Goal: Check status: Check status

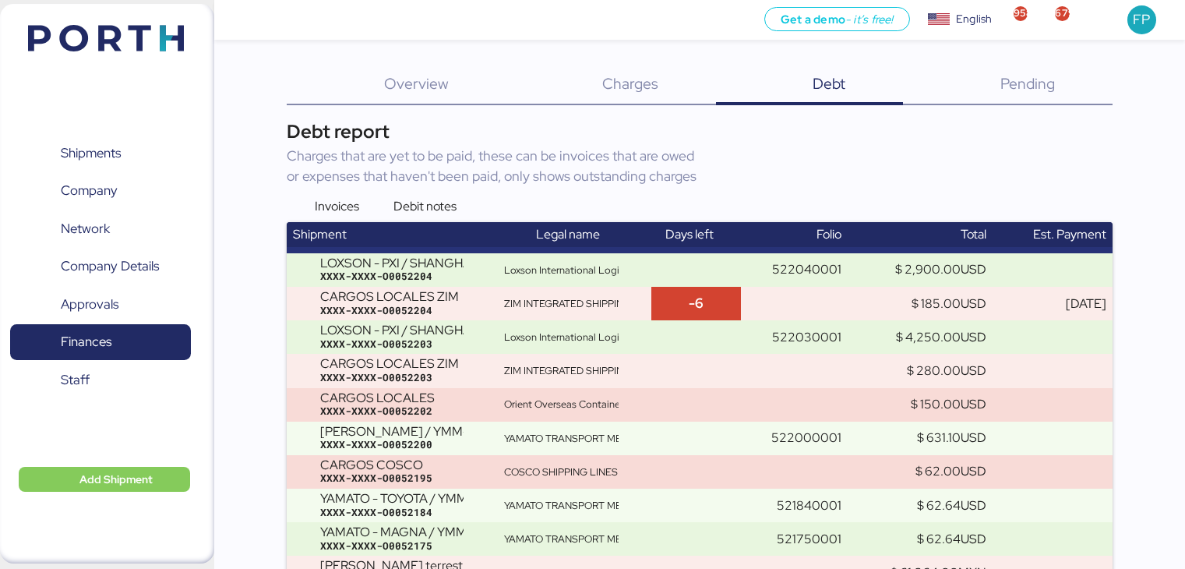
scroll to position [242, 0]
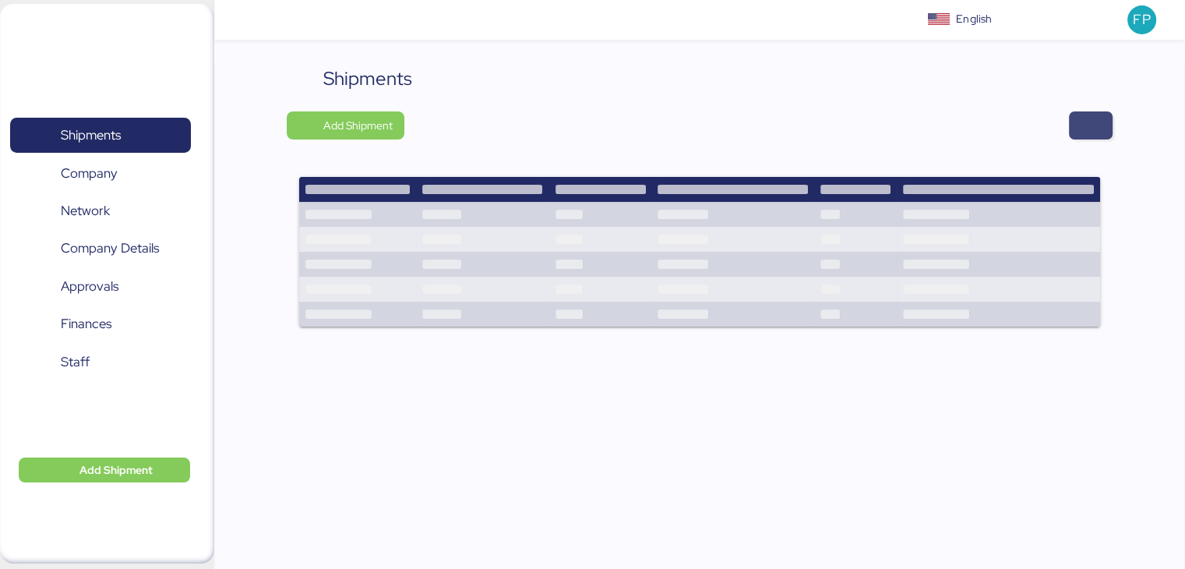
click at [1090, 124] on span "button" at bounding box center [1090, 126] width 19 height 22
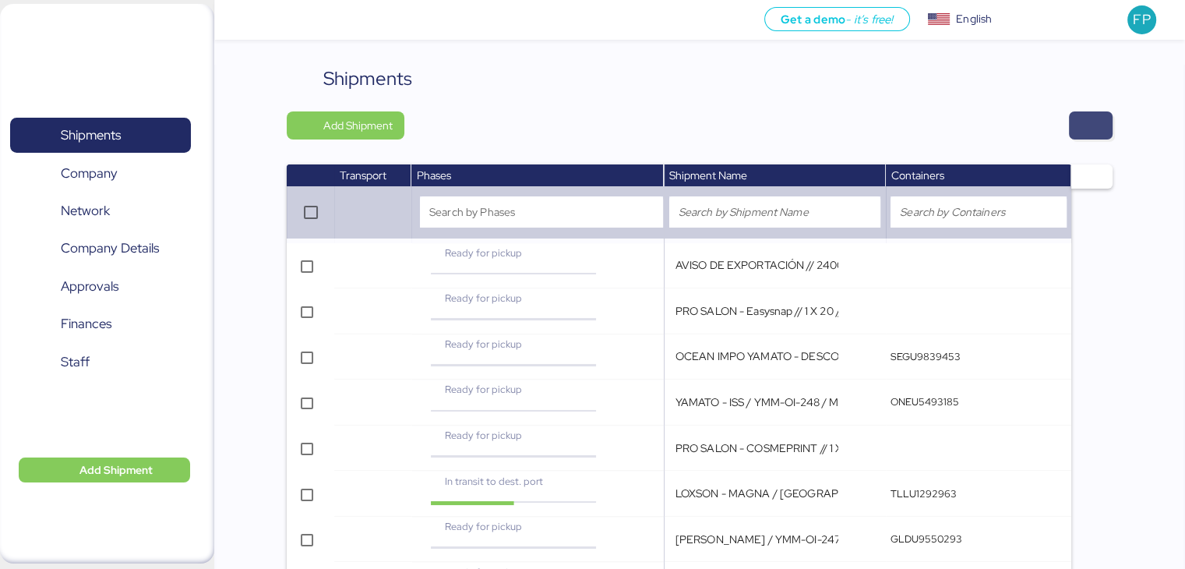
click at [1106, 125] on span "button" at bounding box center [1091, 125] width 44 height 28
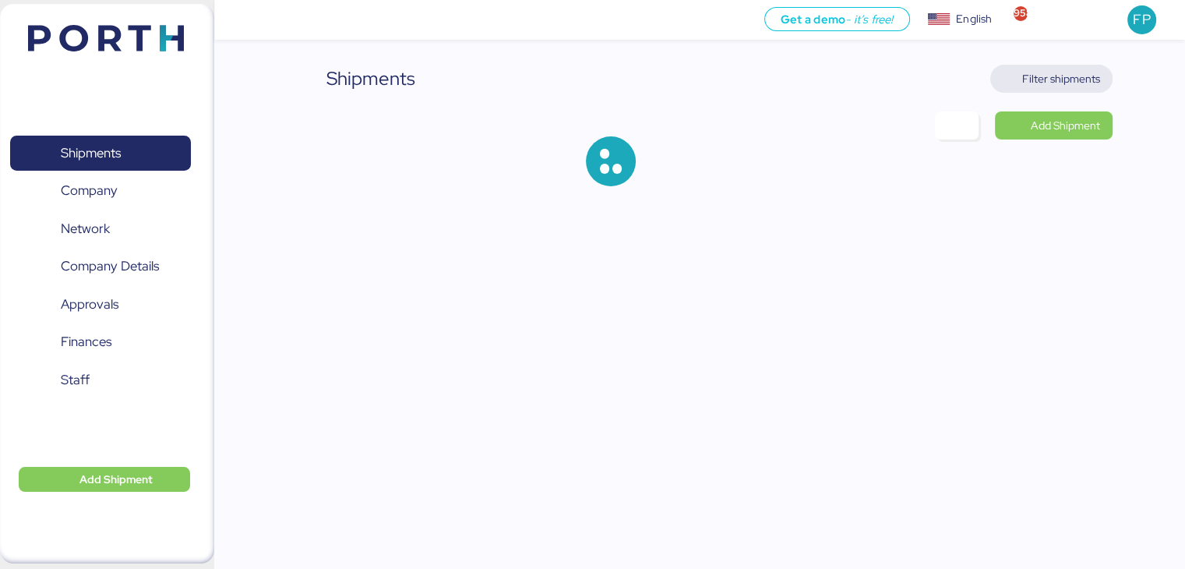
click at [1066, 75] on span "Filter shipments" at bounding box center [1061, 78] width 78 height 19
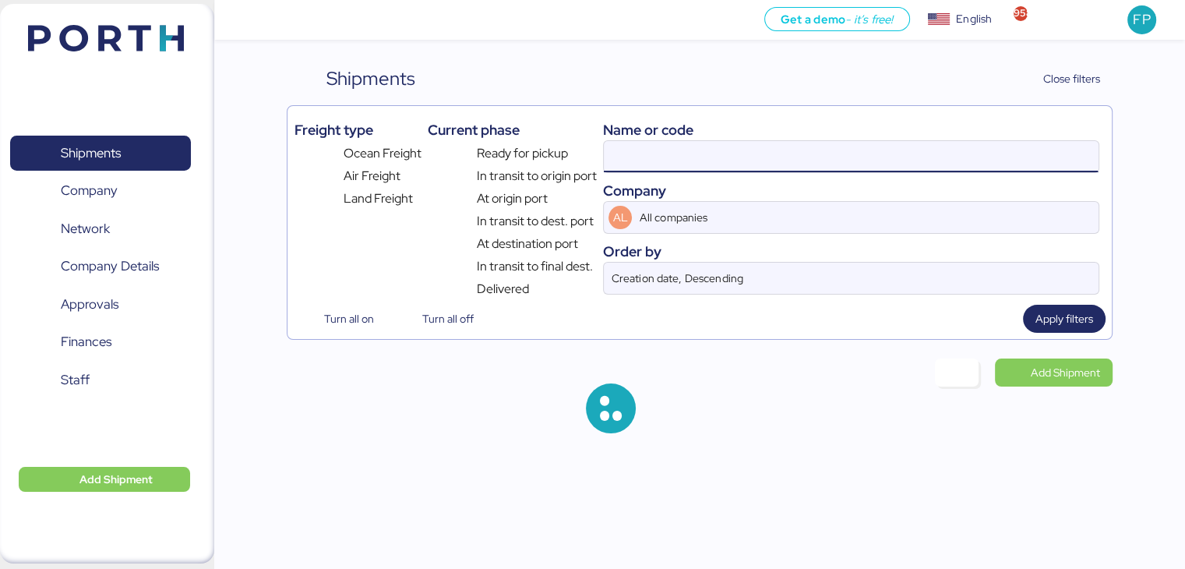
click at [653, 153] on input at bounding box center [851, 156] width 494 height 31
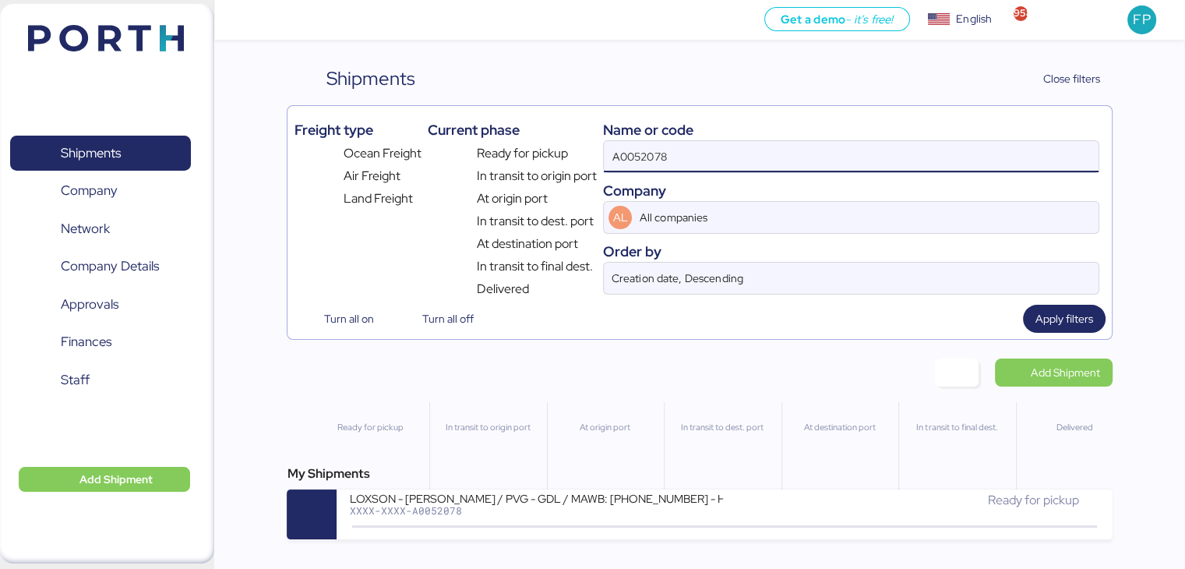
click at [653, 153] on input "A0052078" at bounding box center [851, 156] width 494 height 31
paste input "O0052195"
type input "O0052195"
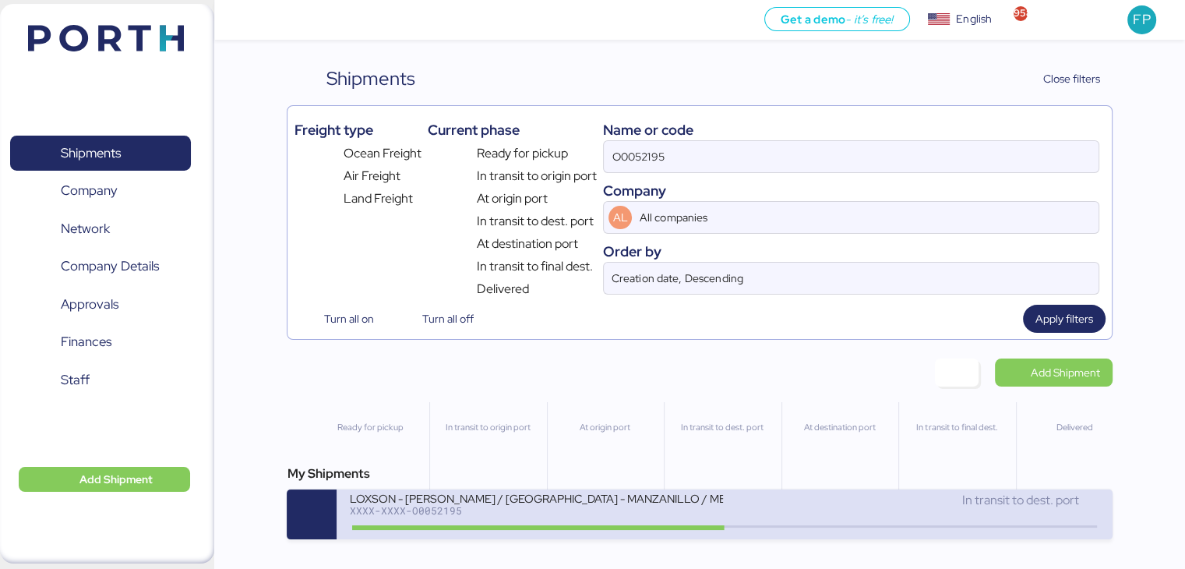
click at [613, 520] on div "LOXSON - [PERSON_NAME] / SHANGHAI - MANZANILLO / MBL: COSU6429466700 - HBL: KSS…" at bounding box center [537, 508] width 376 height 34
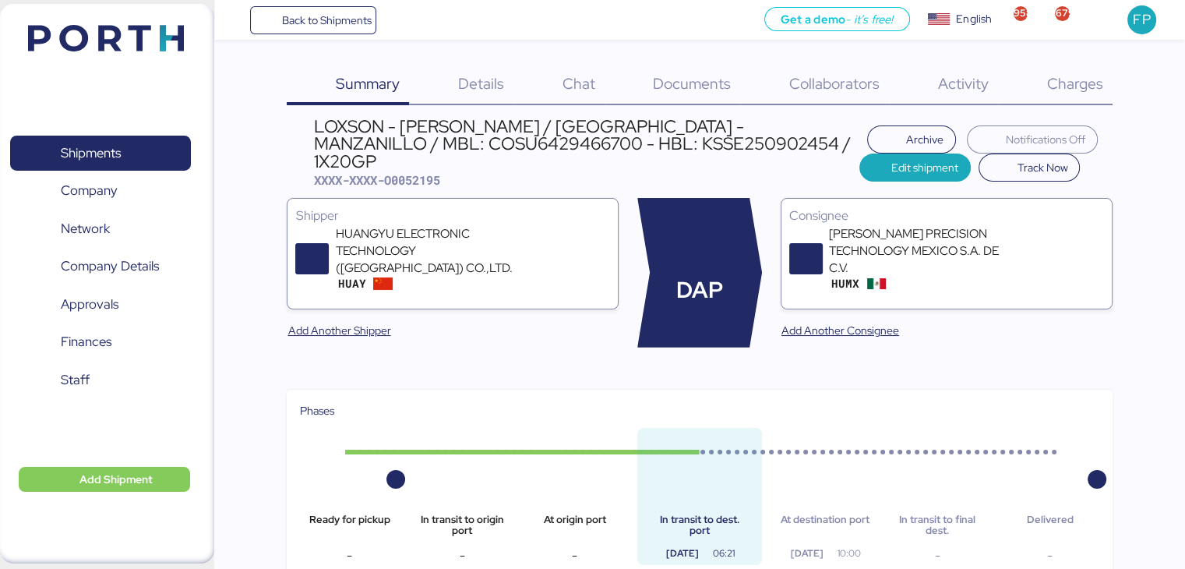
click at [1102, 79] on span "Charges" at bounding box center [1074, 83] width 56 height 20
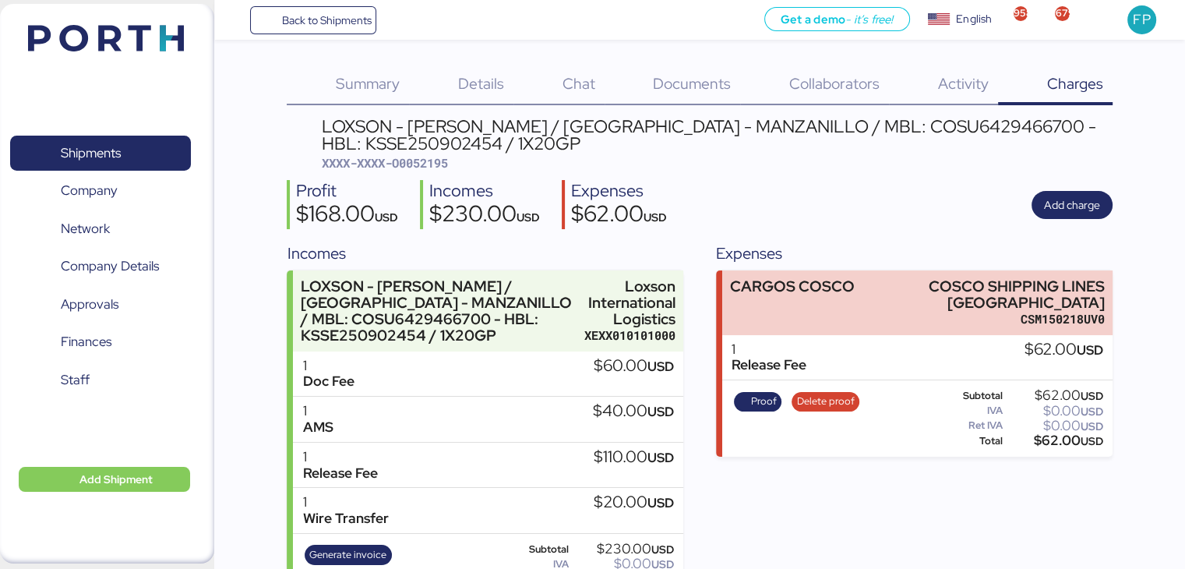
click at [425, 171] on div "LOXSON - [PERSON_NAME] / SHANGHAI - MANZANILLO / MBL: COSU6429466700 - HBL: KSS…" at bounding box center [717, 145] width 791 height 54
copy span "O0052195"
click at [1057, 446] on div "$62.00 USD" at bounding box center [1054, 441] width 97 height 12
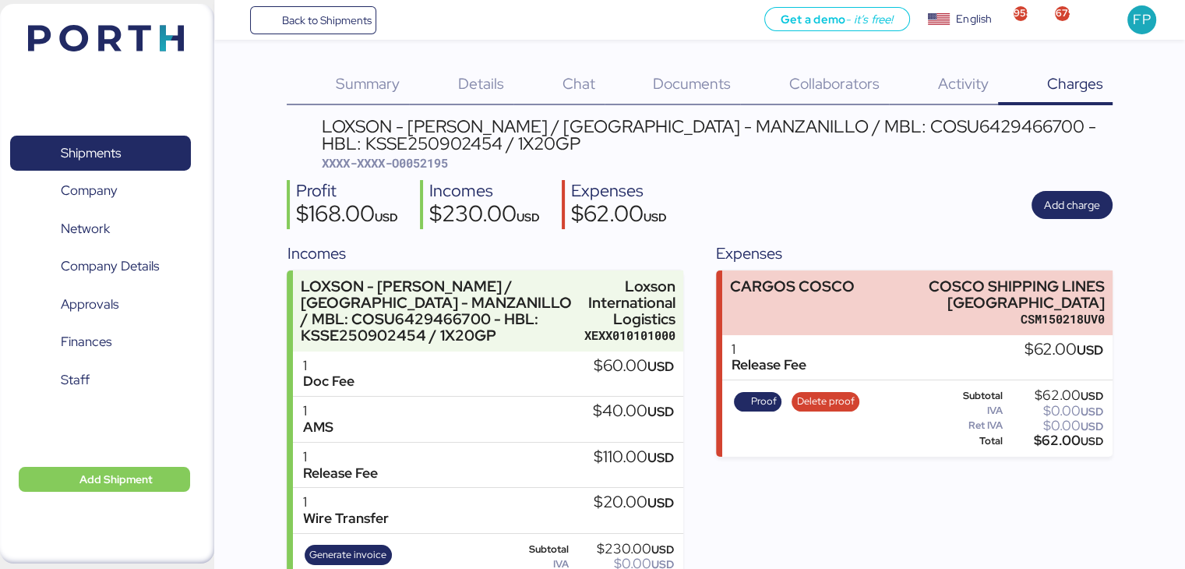
copy div "62.00"
drag, startPoint x: 930, startPoint y: 284, endPoint x: 1157, endPoint y: 284, distance: 226.7
click at [1157, 284] on div "Summary 0 Details 0 Chat 0 Documents 0 Collaborators 0 Activity 0 Charges 0 LOX…" at bounding box center [592, 305] width 1185 height 610
copy div "COSCO SHIPPING LINES"
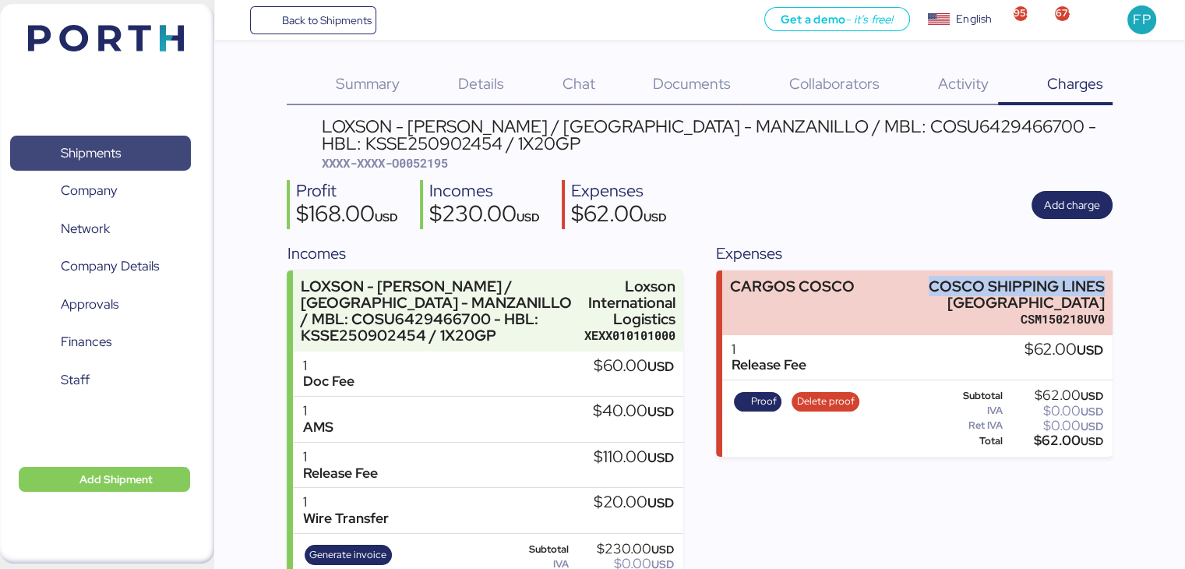
click at [131, 148] on span "Shipments" at bounding box center [100, 153] width 168 height 23
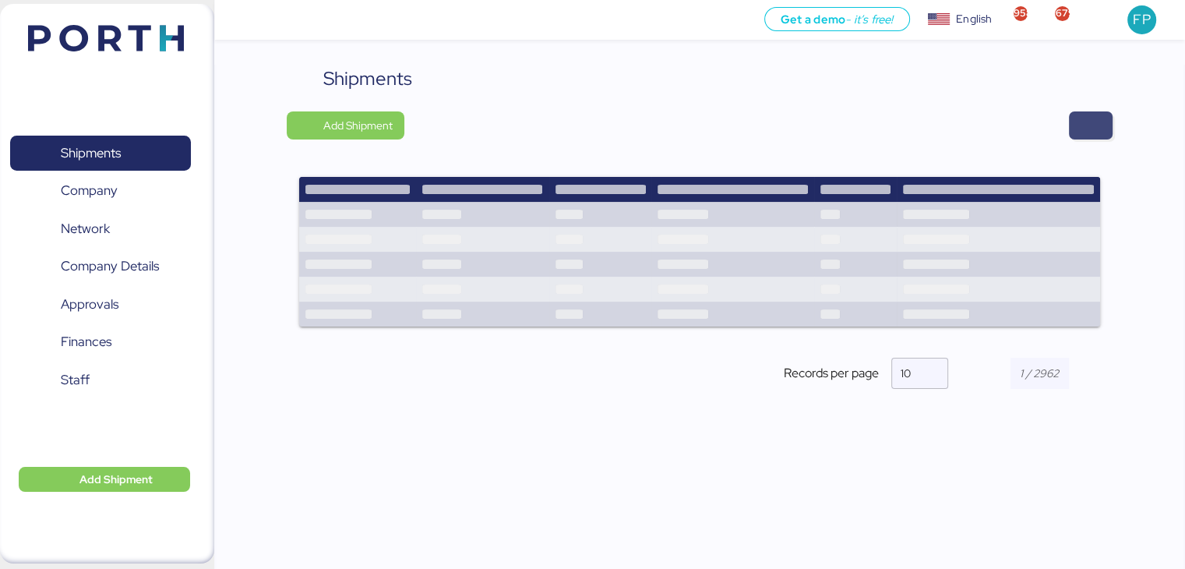
click at [1106, 115] on span "button" at bounding box center [1091, 125] width 44 height 28
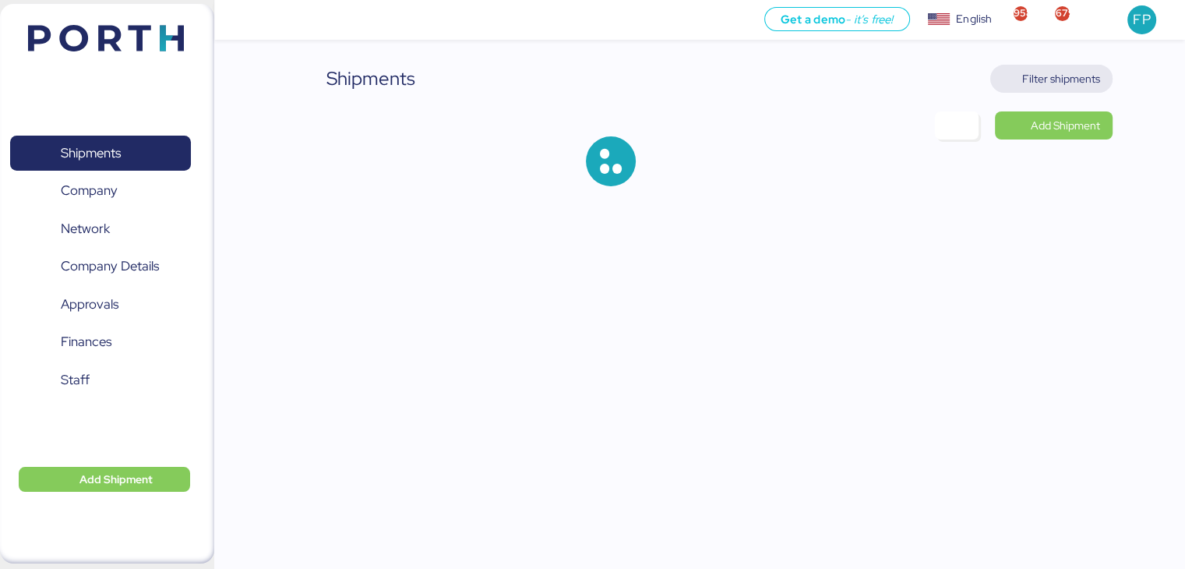
click at [1043, 82] on span "Filter shipments" at bounding box center [1061, 78] width 78 height 19
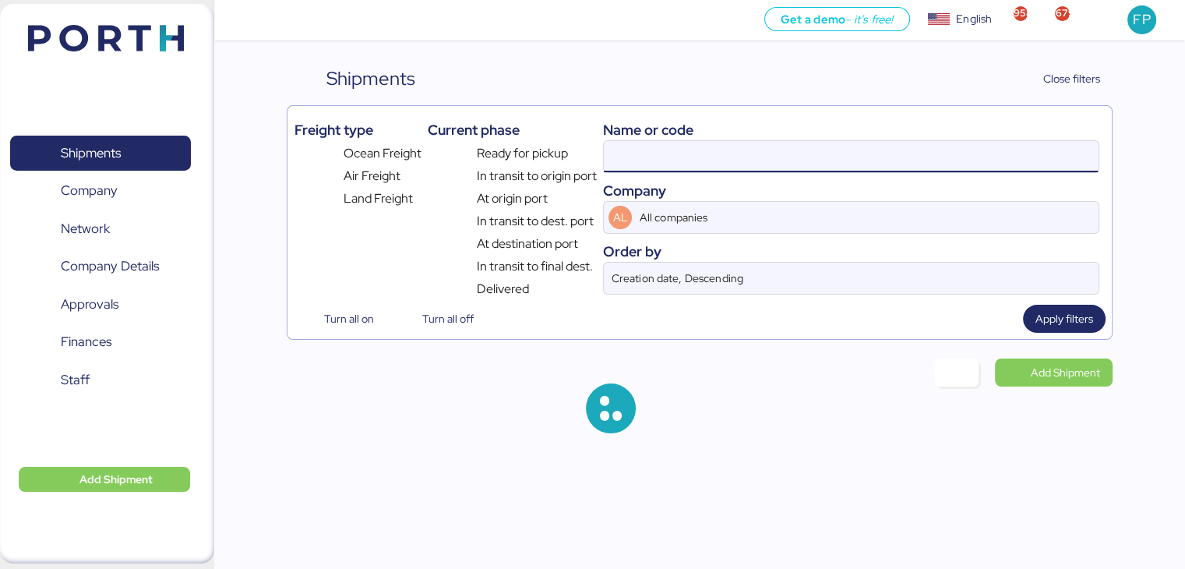
click at [626, 161] on input at bounding box center [851, 156] width 494 height 31
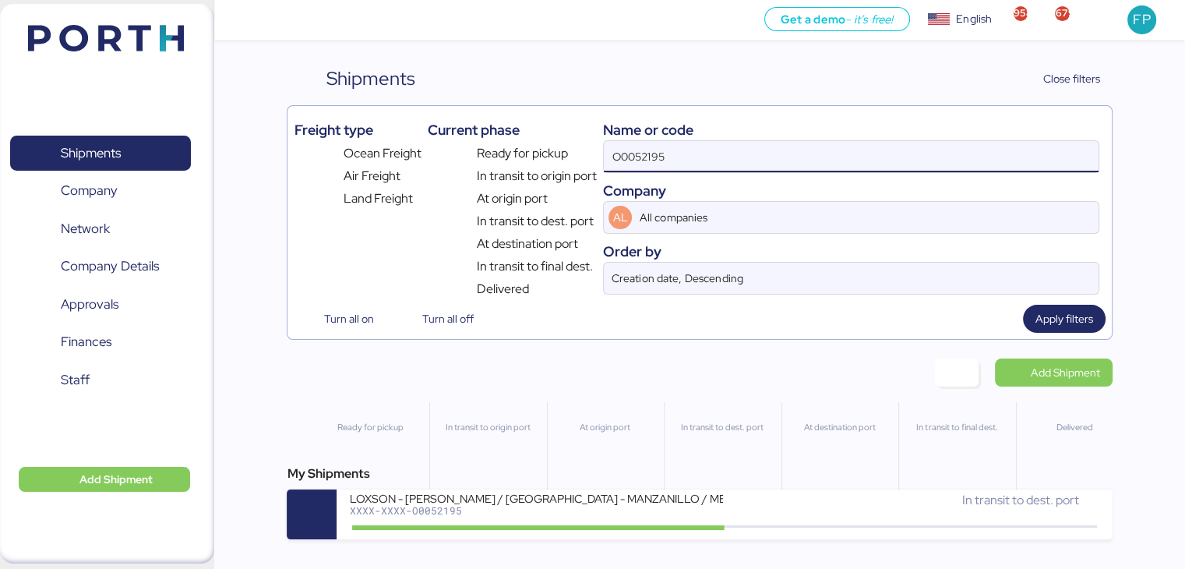
click at [626, 161] on input "O0052195" at bounding box center [851, 156] width 494 height 31
paste input "062"
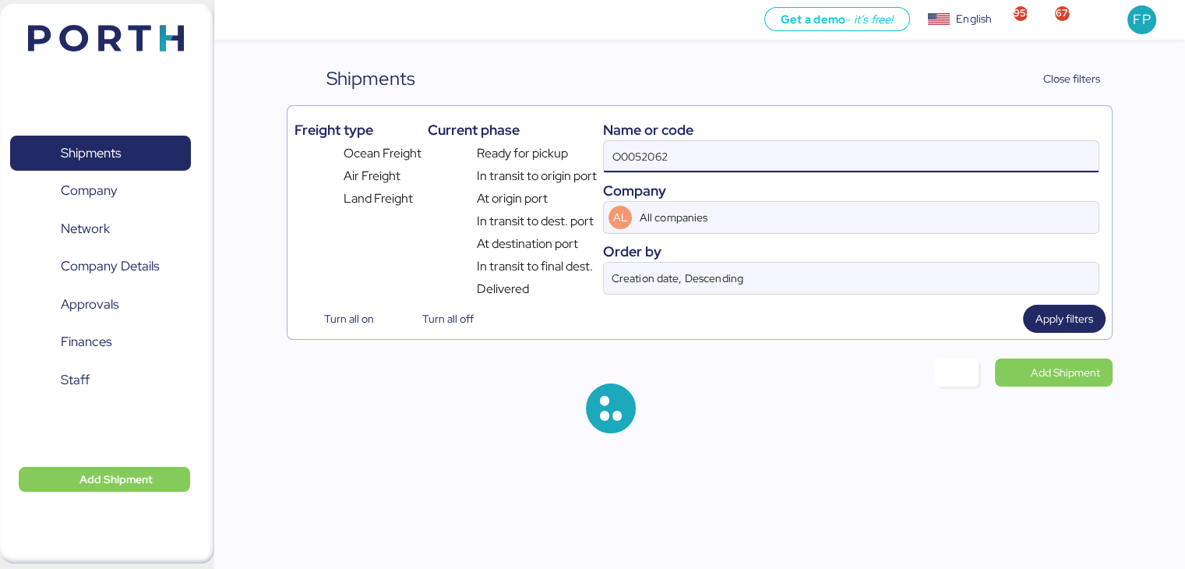
type input "O0052062"
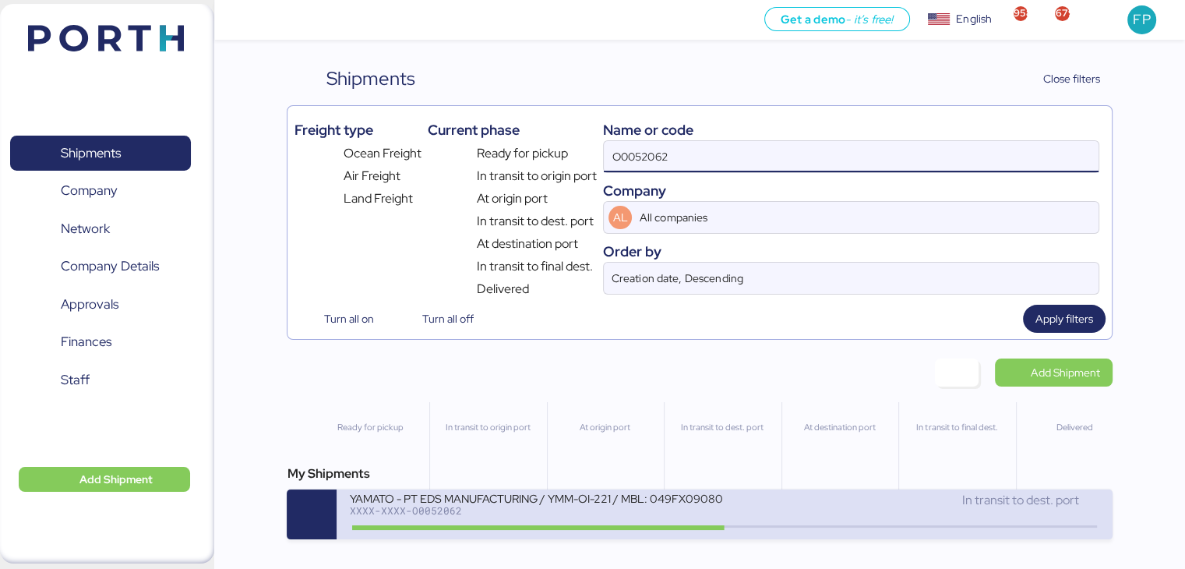
click at [626, 504] on div "YAMATO - PT EDS MANUFACTURING / YMM-OI-221 / MBL: 049FX09080 / HBL: YIFFW016351…" at bounding box center [536, 497] width 374 height 13
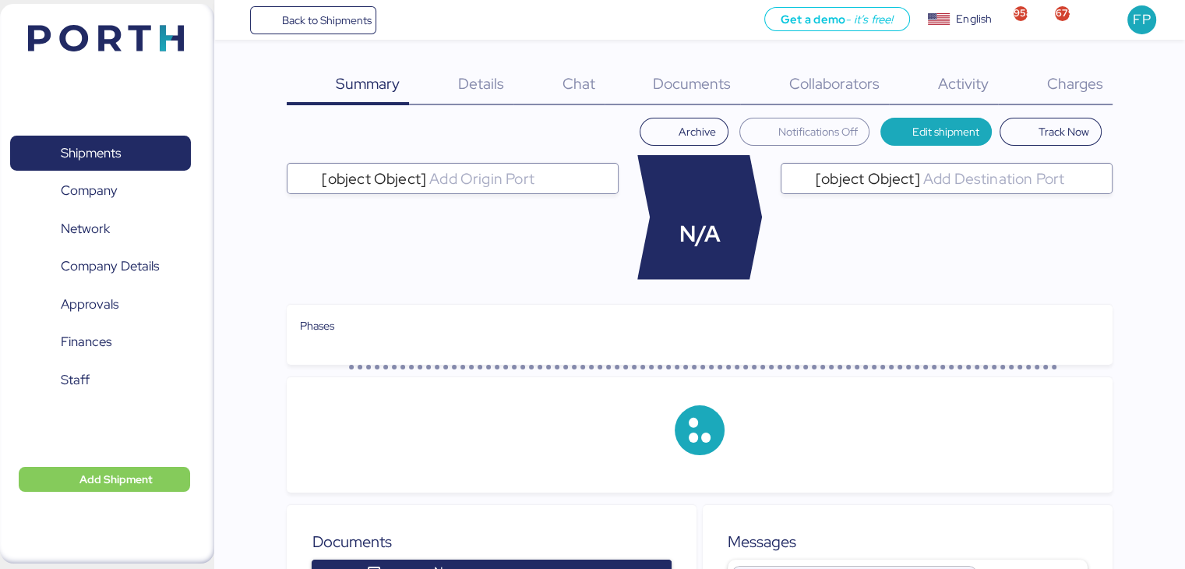
click at [1085, 90] on span "Charges" at bounding box center [1074, 83] width 56 height 20
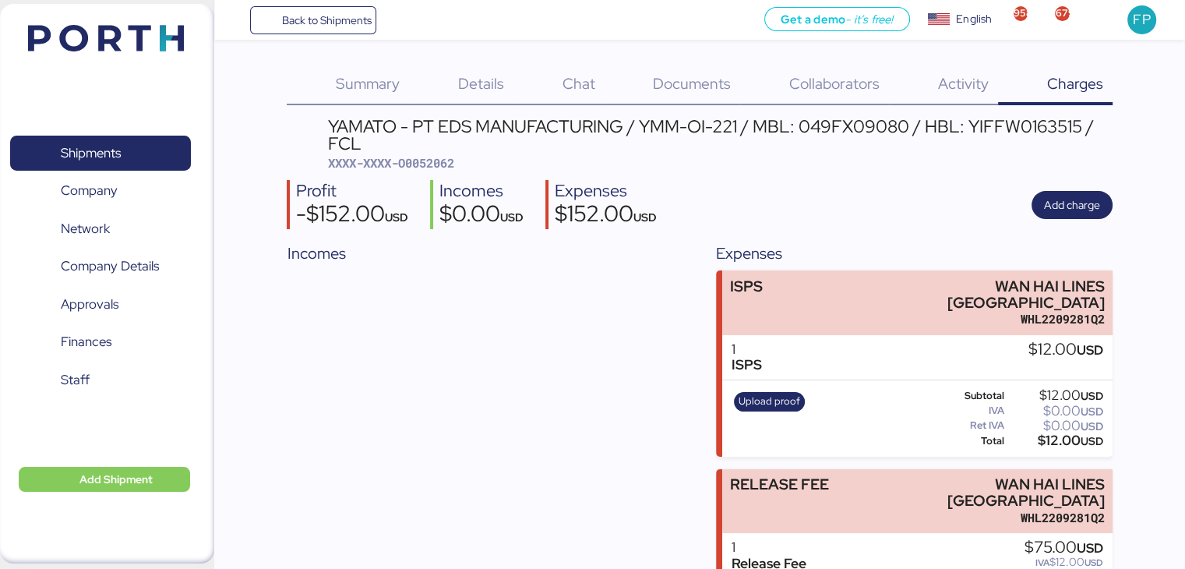
click at [409, 158] on span "XXXX-XXXX-O0052062" at bounding box center [391, 163] width 126 height 16
copy span "O0052062"
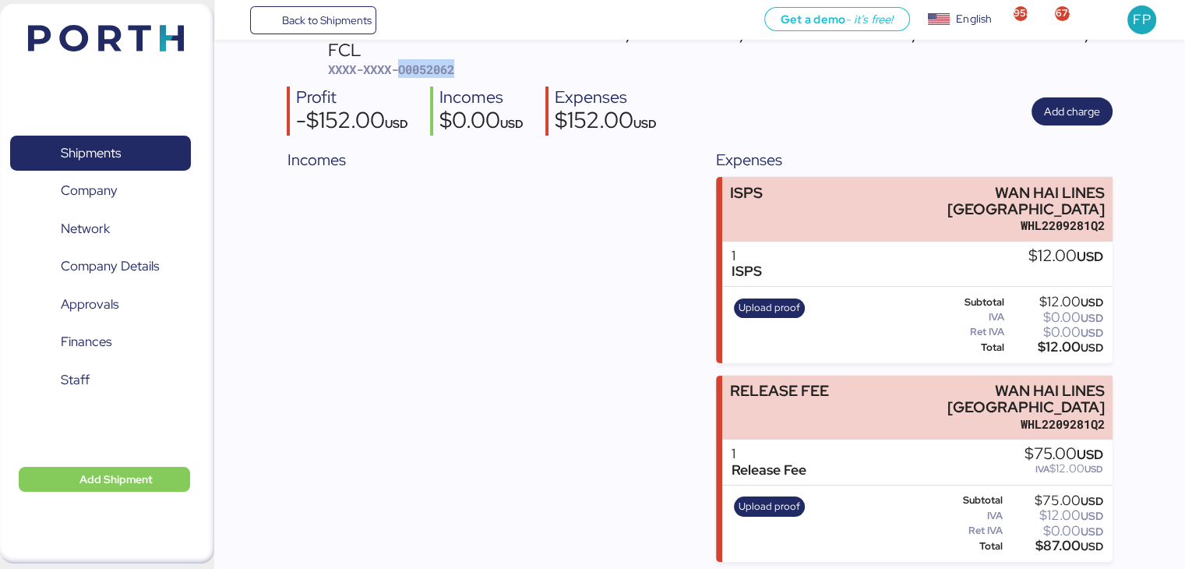
scroll to position [220, 0]
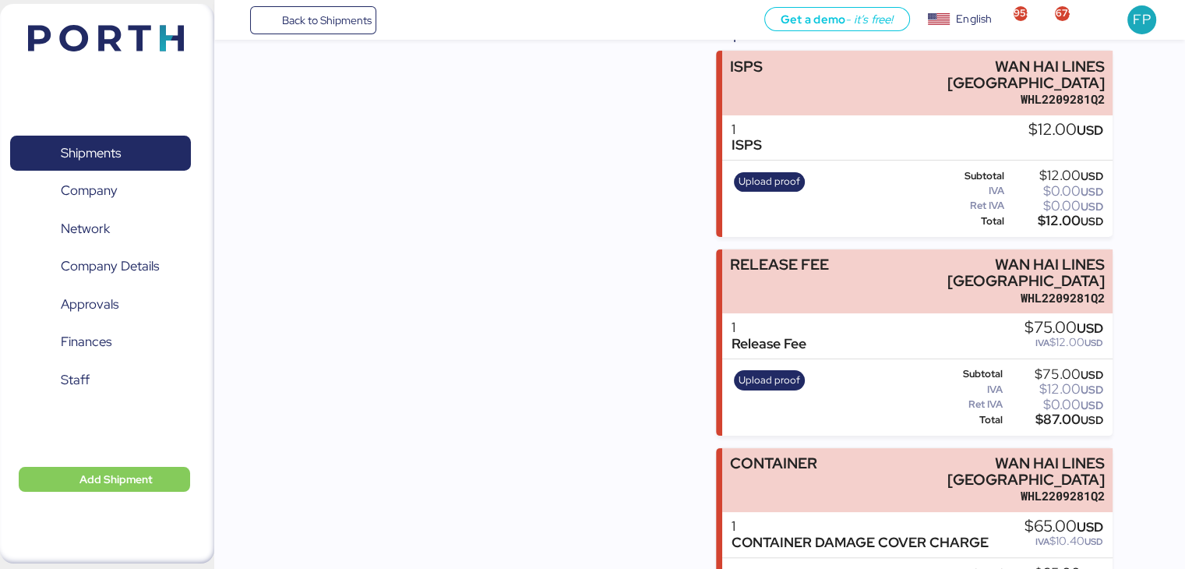
click at [1057, 414] on div "$87.00 USD" at bounding box center [1054, 420] width 97 height 12
copy div "87.00"
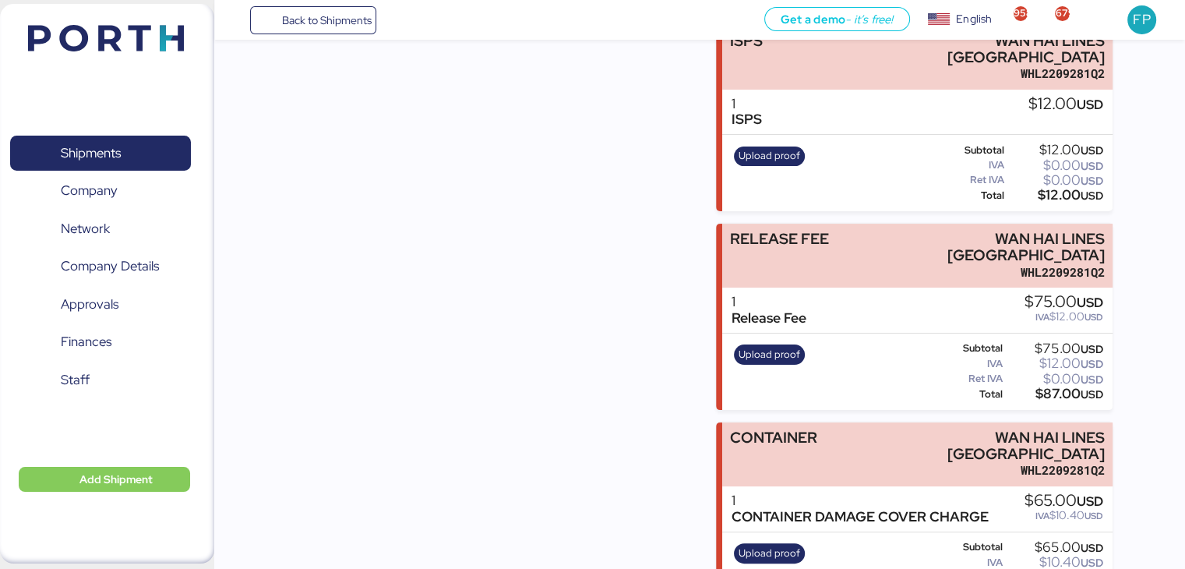
copy div "75.40"
drag, startPoint x: 930, startPoint y: 219, endPoint x: 1136, endPoint y: 223, distance: 206.5
click at [1136, 223] on div "Summary 0 Details 0 Chat 0 Documents 0 Collaborators 0 Activity 0 Charges 0 YAM…" at bounding box center [592, 181] width 1185 height 853
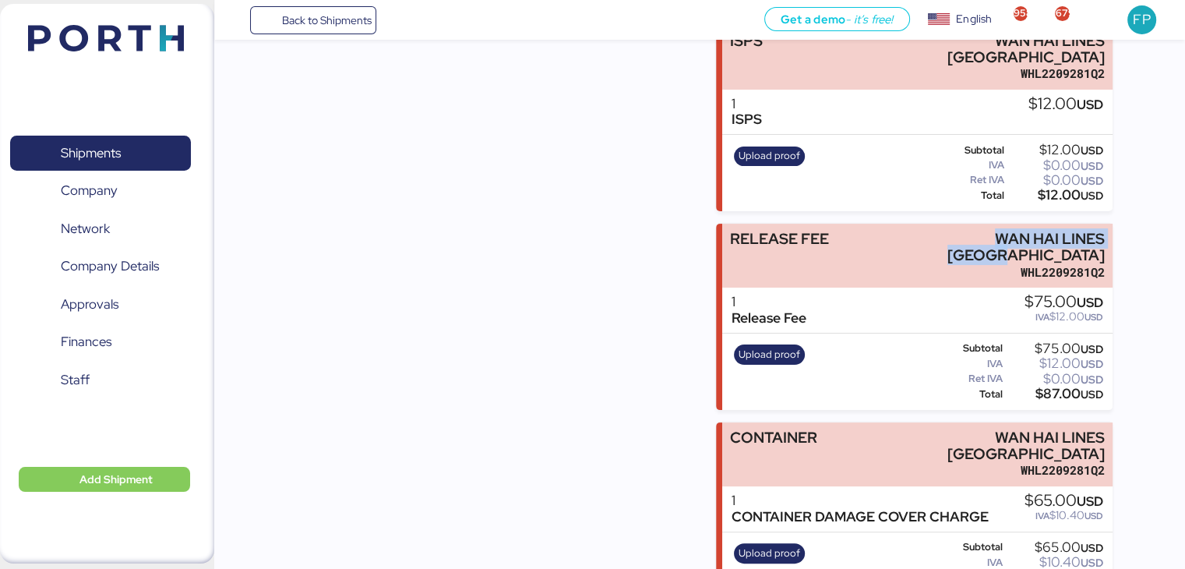
copy div "WAN HAI LINES [GEOGRAPHIC_DATA]"
click at [100, 146] on span "Shipments" at bounding box center [91, 153] width 60 height 23
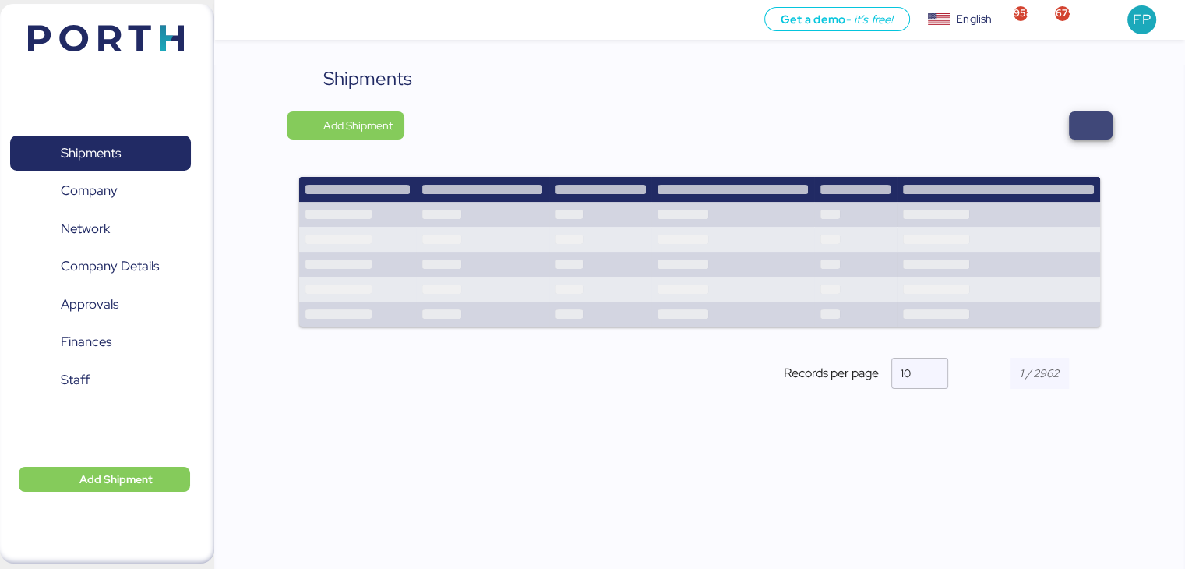
click at [1083, 128] on span "button" at bounding box center [1090, 126] width 19 height 22
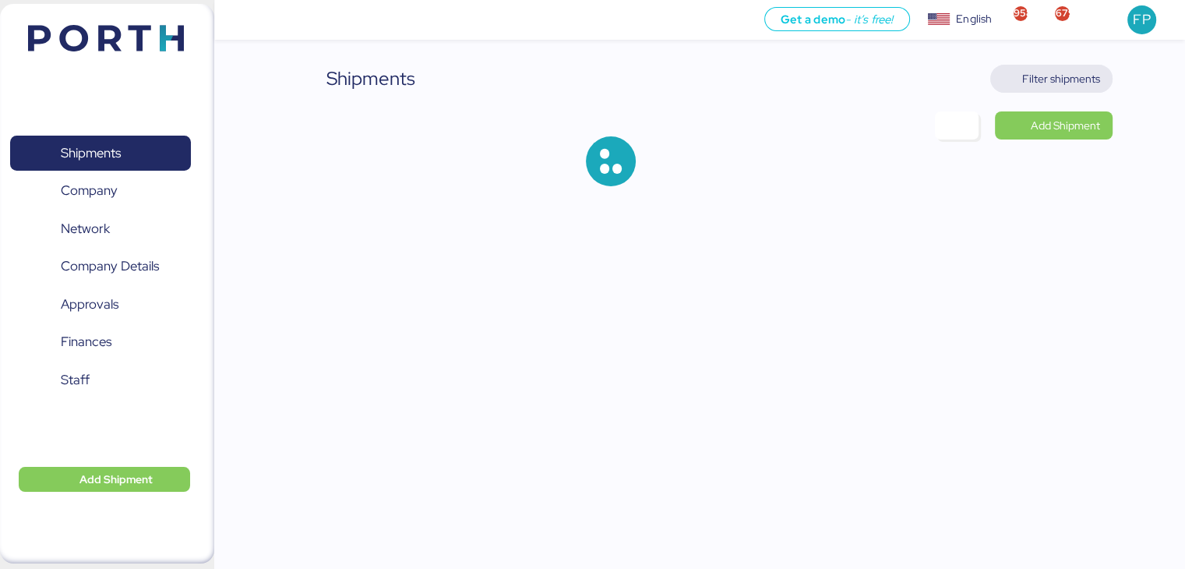
click at [1097, 70] on span "Filter shipments" at bounding box center [1061, 78] width 78 height 19
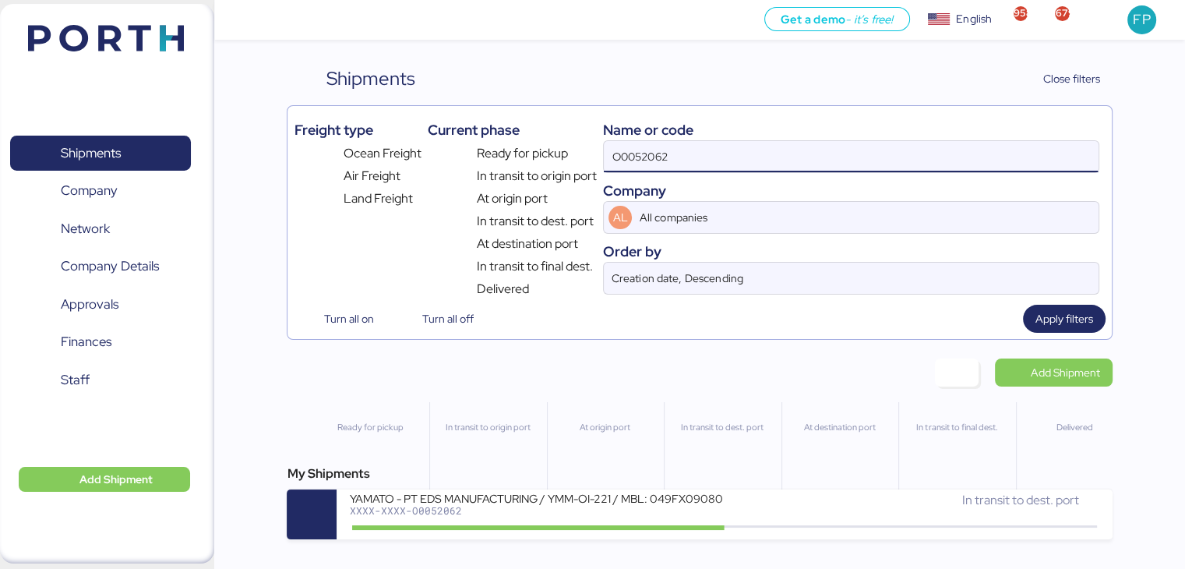
click at [620, 162] on input "O0052062" at bounding box center [851, 156] width 494 height 31
paste input "20"
type input "O0052202"
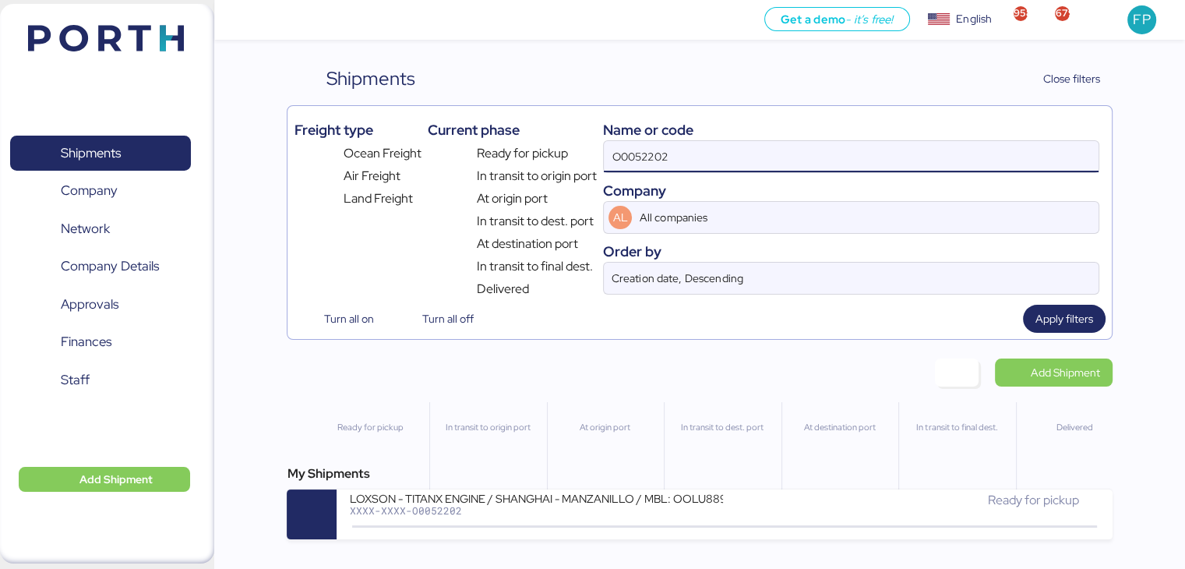
click at [574, 486] on div "My Shipments LOXSON - TITANX ENGINE / [GEOGRAPHIC_DATA] - MANZANILLO / MBL: OOL…" at bounding box center [699, 501] width 825 height 75
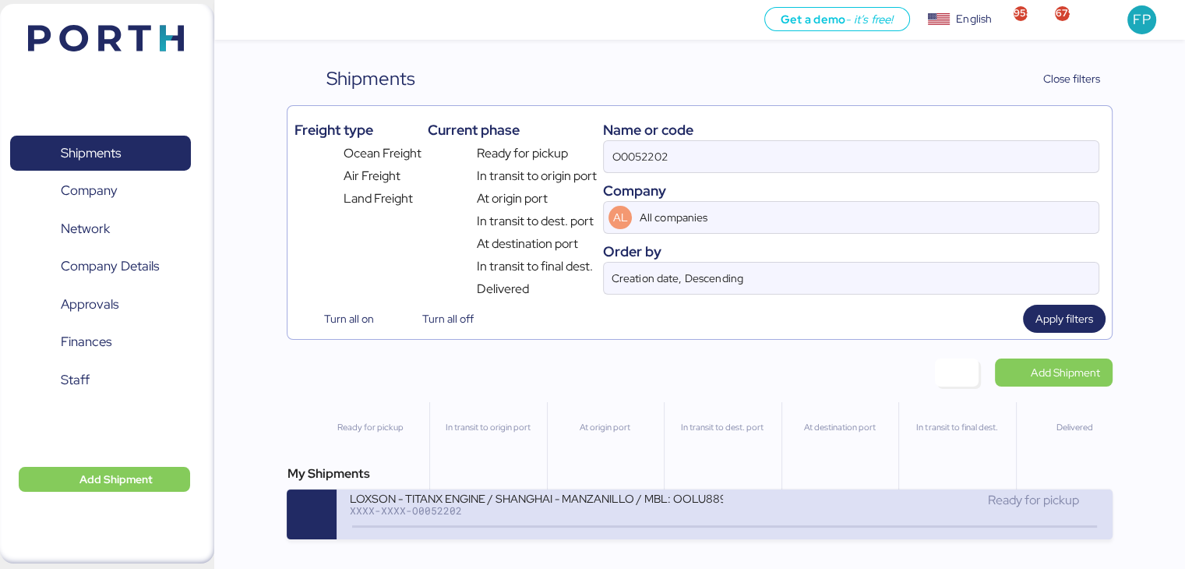
click at [612, 504] on div "LOXSON - TITANX ENGINE / SHANGHAI - MANZANILLO / MBL: OOLU8899644250 - HBL: SZM…" at bounding box center [536, 497] width 374 height 13
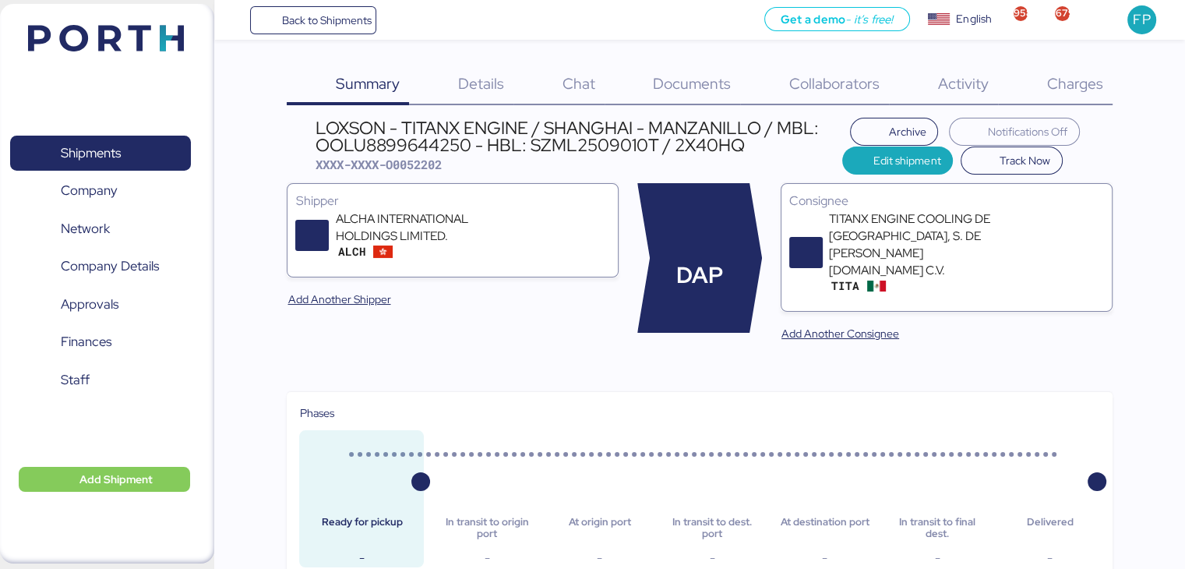
click at [1075, 79] on span "Charges" at bounding box center [1074, 83] width 56 height 20
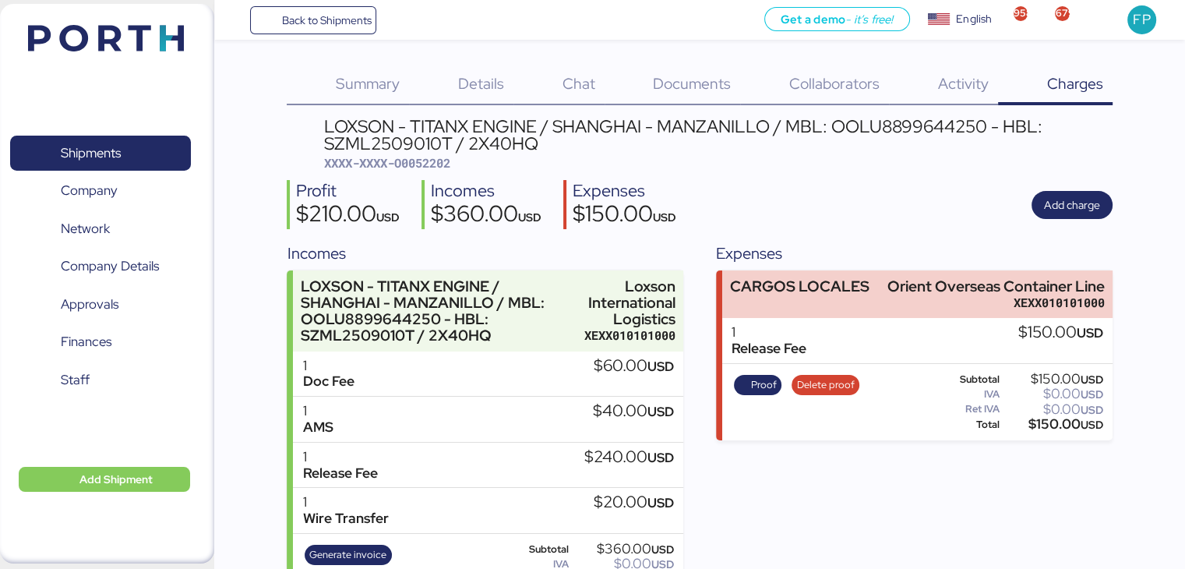
click at [438, 163] on span "XXXX-XXXX-O0052202" at bounding box center [387, 163] width 126 height 16
copy span "O0052202"
drag, startPoint x: 887, startPoint y: 275, endPoint x: 1133, endPoint y: 296, distance: 246.3
click at [1133, 296] on div "Summary 0 Details 0 Chat 0 Documents 0 Collaborators 0 Activity 0 Charges 0 LOX…" at bounding box center [592, 305] width 1185 height 610
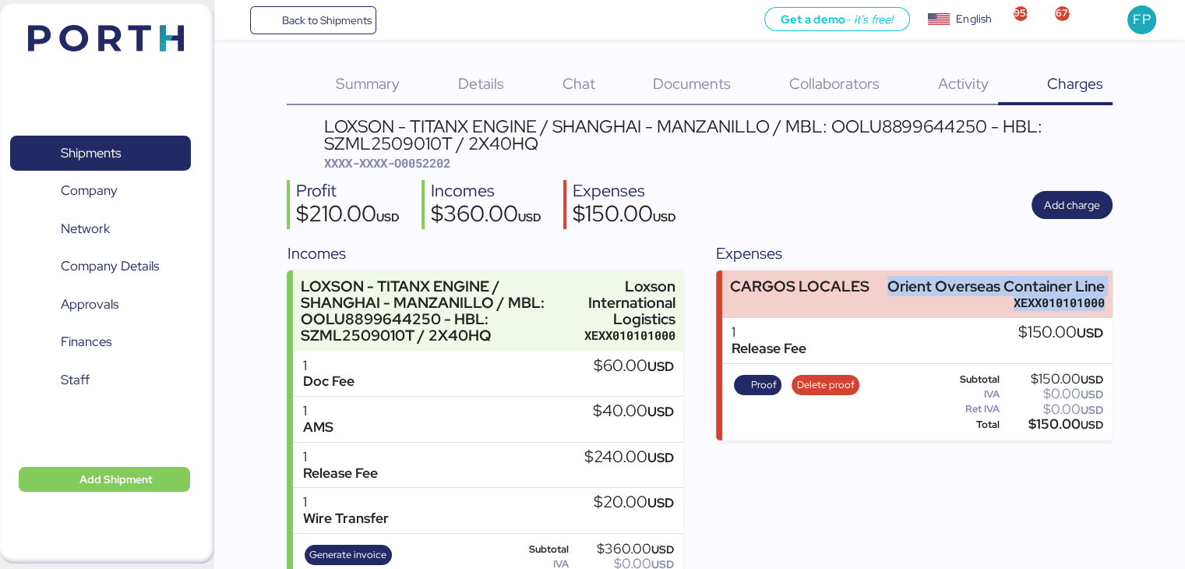
copy div "Orient Overseas Container Line XEXX010101000"
click at [105, 142] on span "Shipments" at bounding box center [100, 153] width 168 height 23
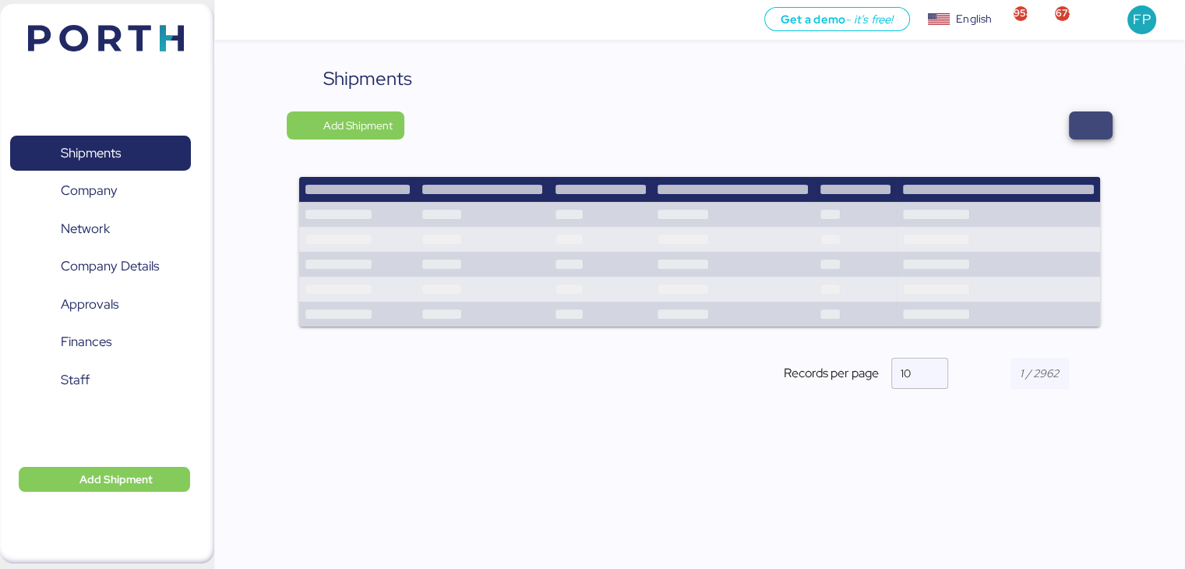
click at [1102, 123] on span "button" at bounding box center [1091, 125] width 44 height 28
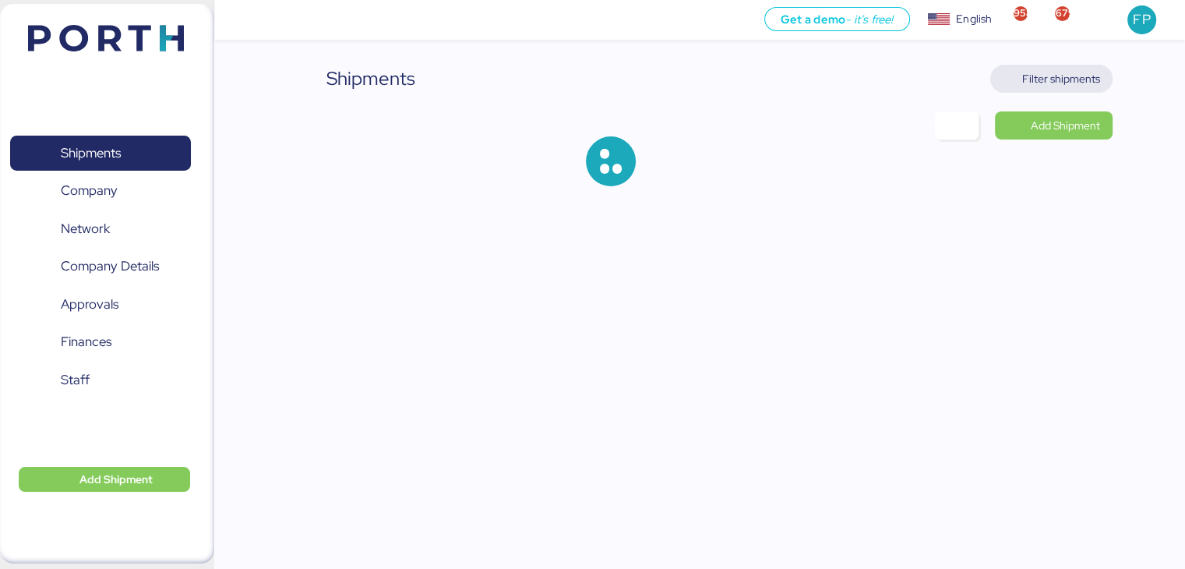
click at [1074, 82] on span "Filter shipments" at bounding box center [1061, 78] width 78 height 19
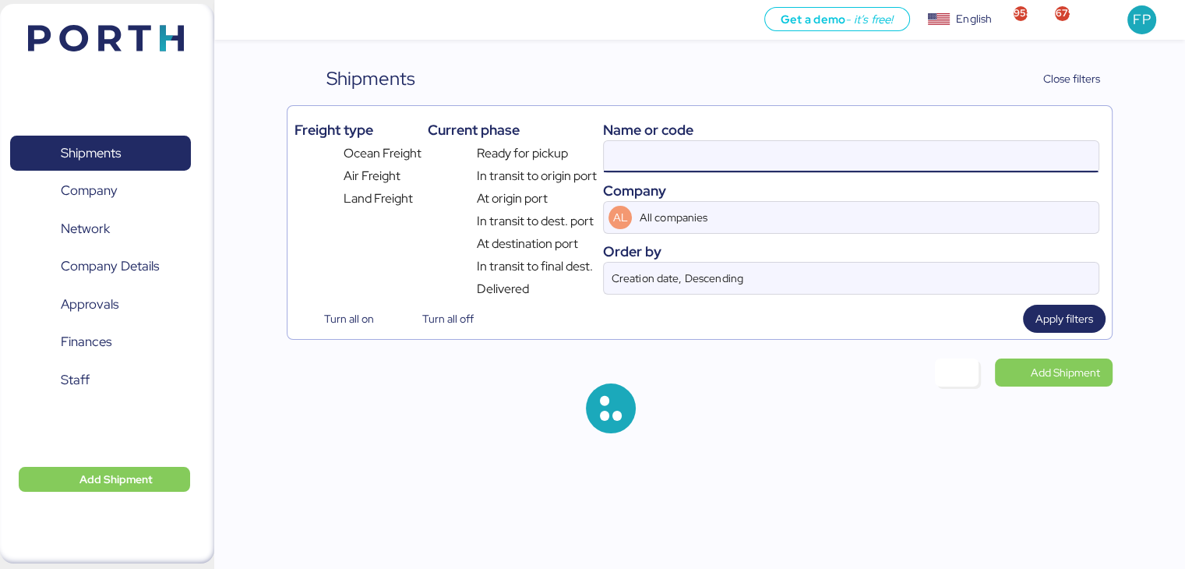
click at [628, 166] on input at bounding box center [851, 156] width 494 height 31
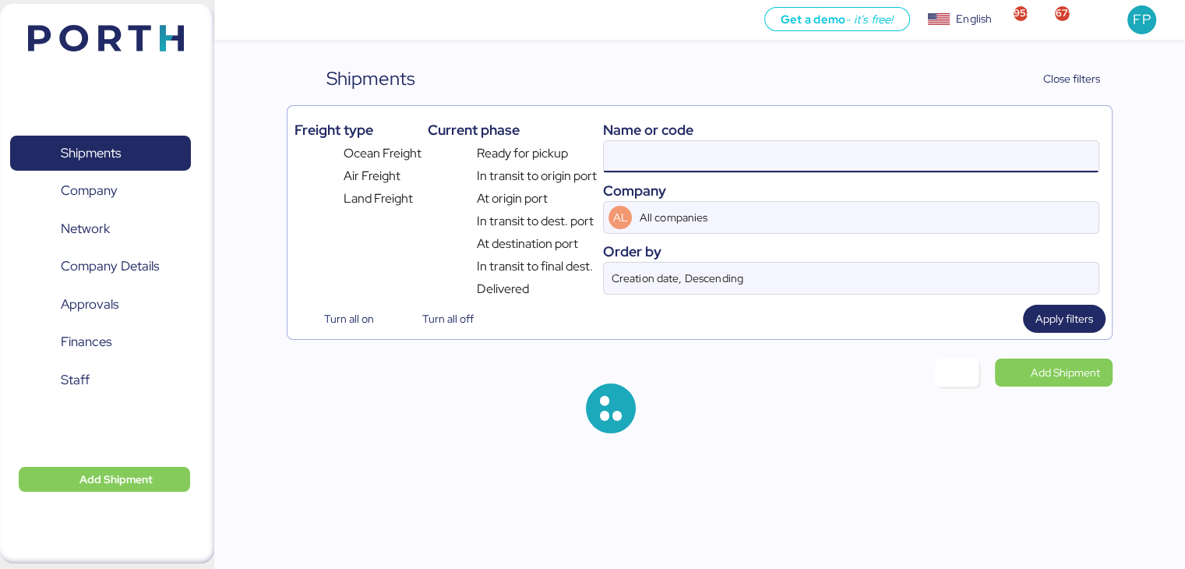
paste input "O0052128"
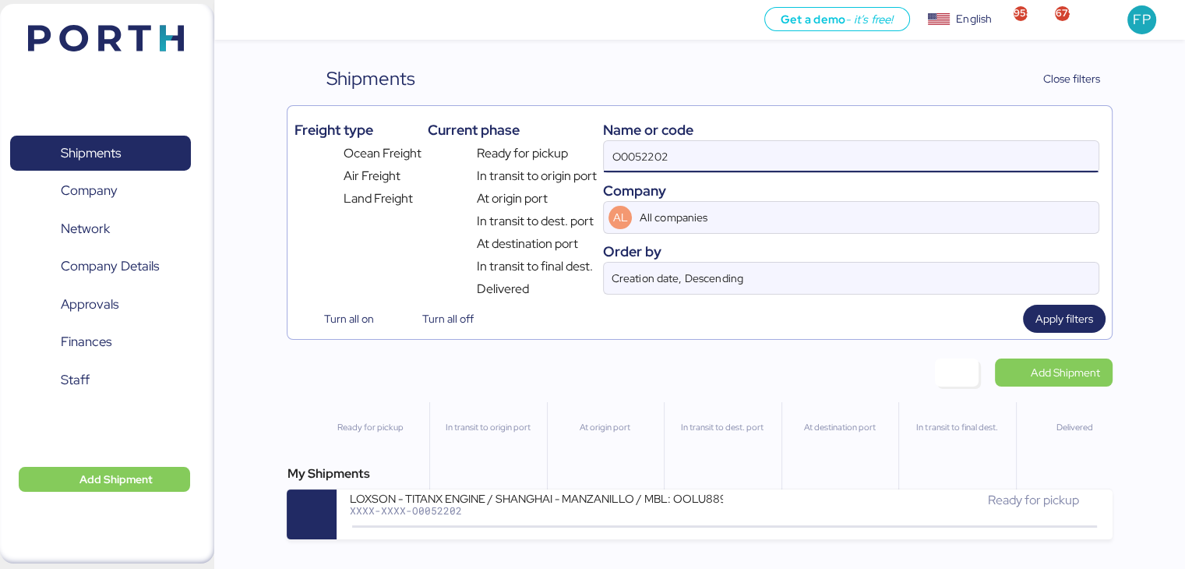
click at [628, 166] on input "O0052202" at bounding box center [851, 156] width 494 height 31
paste input "128"
type input "O0052128"
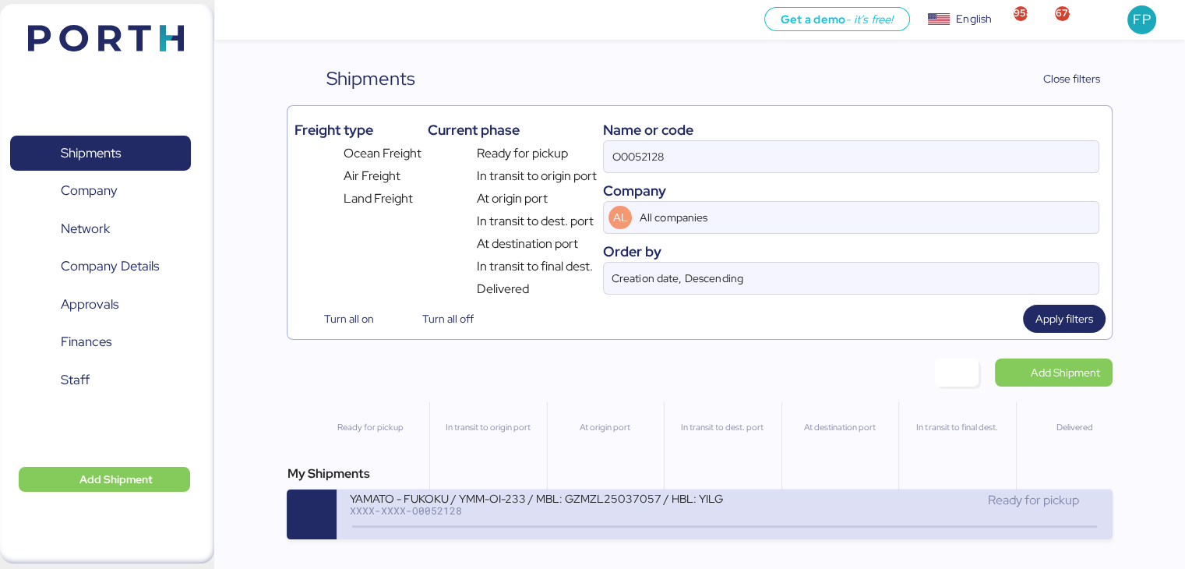
click at [545, 504] on div "YAMATO - FUKOKU / YMM-OI-233 / MBL: GZMZL25037057 / HBL: YILGZS0017303 / LCL" at bounding box center [536, 497] width 374 height 13
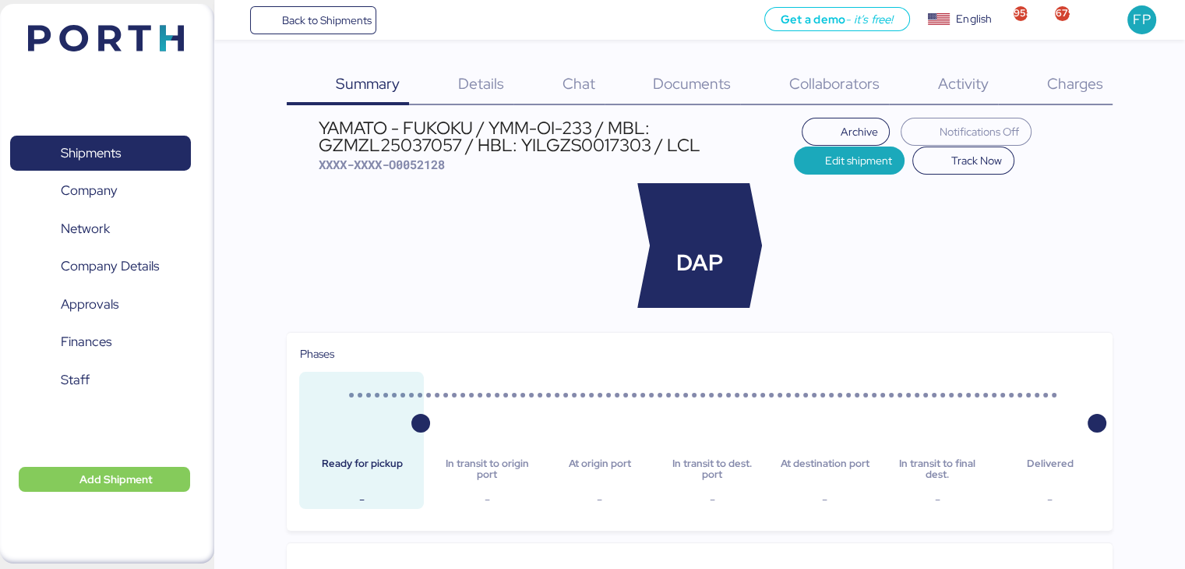
click at [1053, 91] on span "Charges" at bounding box center [1074, 83] width 56 height 20
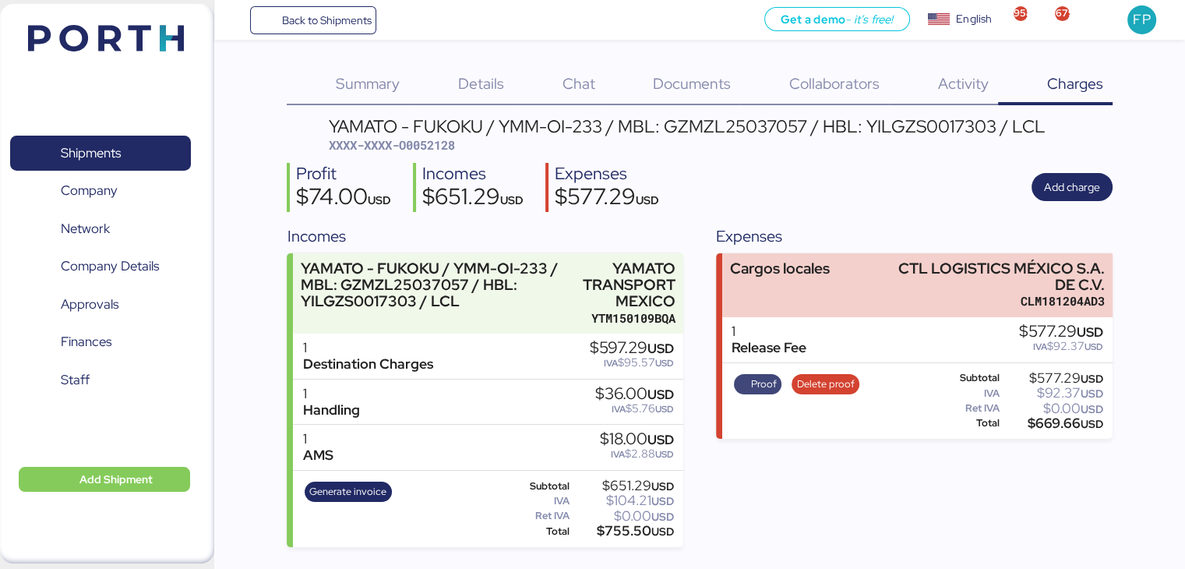
click at [764, 386] on span "Proof" at bounding box center [764, 384] width 26 height 17
click at [751, 133] on div "YAMATO - FUKOKU / YMM-OI-233 / MBL: GZMZL25037057 / HBL: YILGZS0017303 / LCL" at bounding box center [687, 126] width 717 height 17
copy div "GZMZL25037057"
click at [464, 79] on span "Details" at bounding box center [481, 83] width 46 height 20
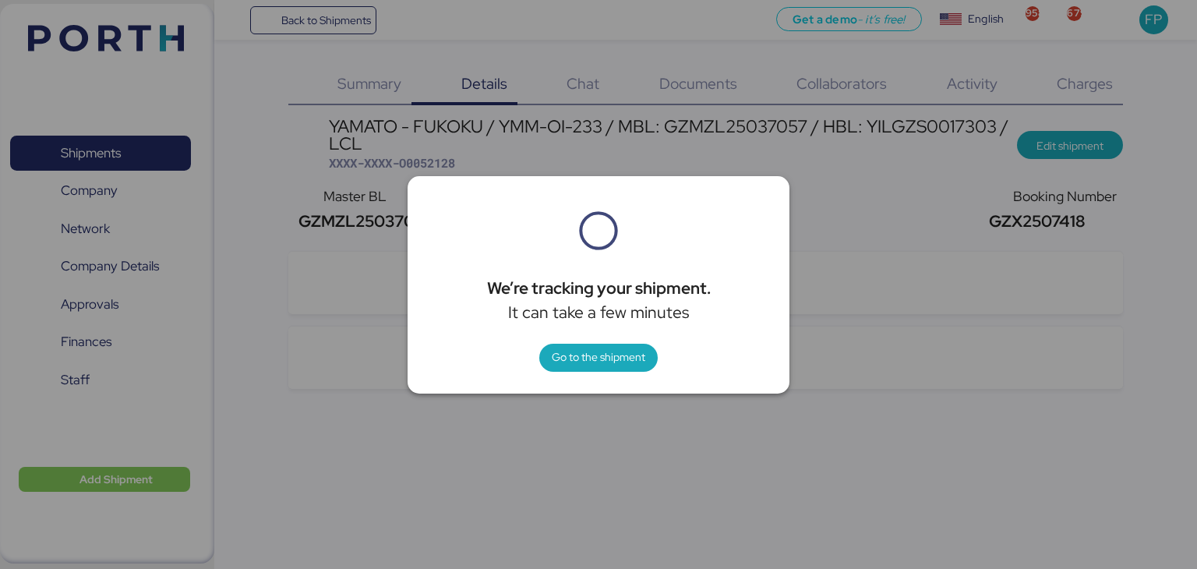
click at [805, 219] on div at bounding box center [598, 284] width 1197 height 569
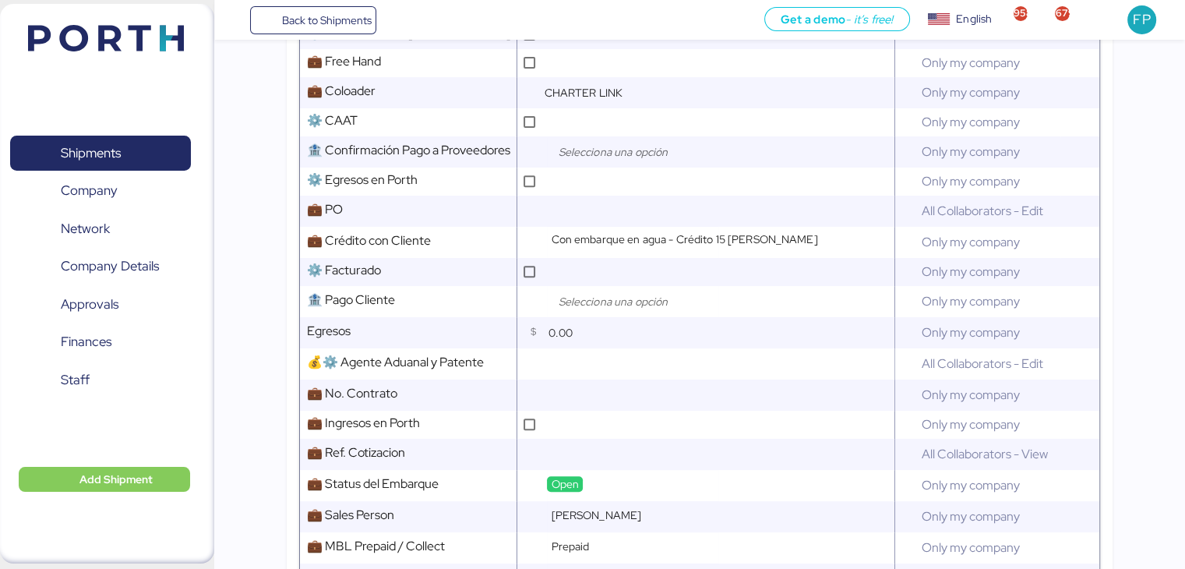
scroll to position [716, 0]
